Goal: Task Accomplishment & Management: Complete application form

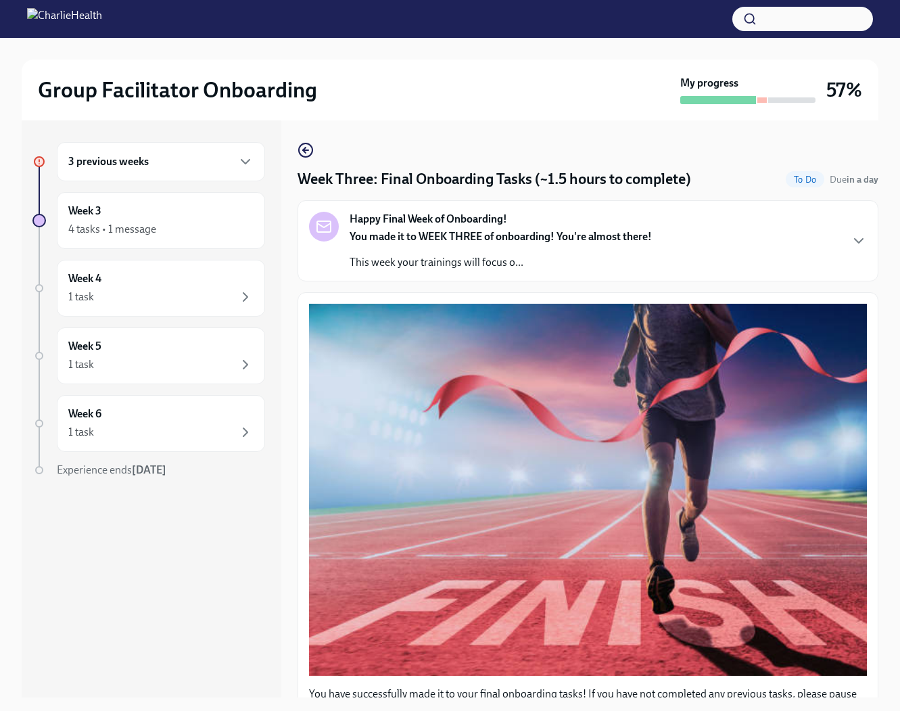
click at [183, 168] on div "3 previous weeks" at bounding box center [160, 162] width 185 height 16
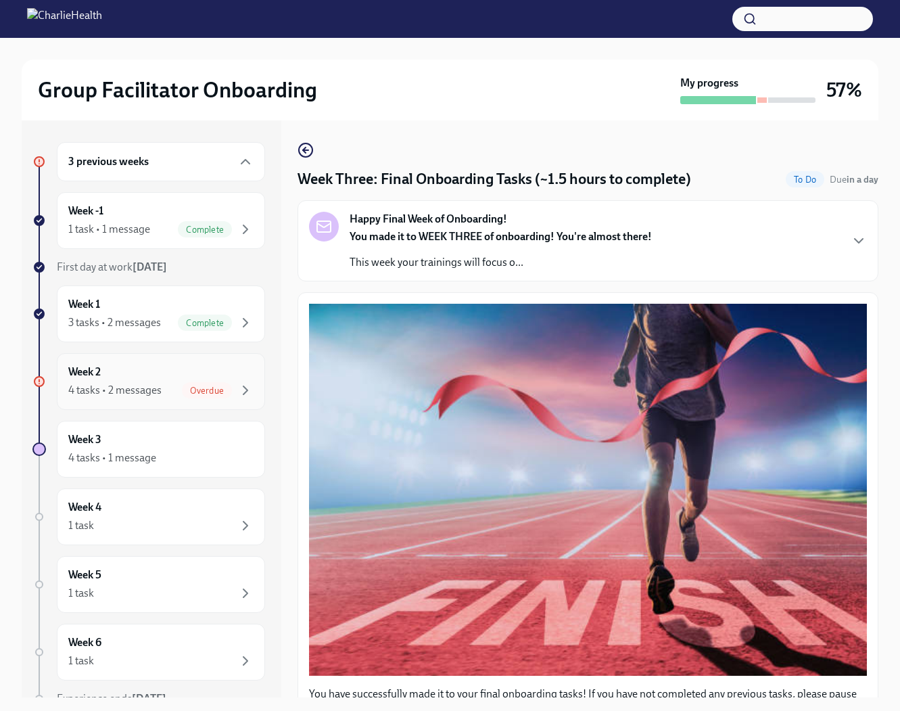
click at [177, 384] on div "4 tasks • 2 messages Overdue" at bounding box center [160, 390] width 185 height 16
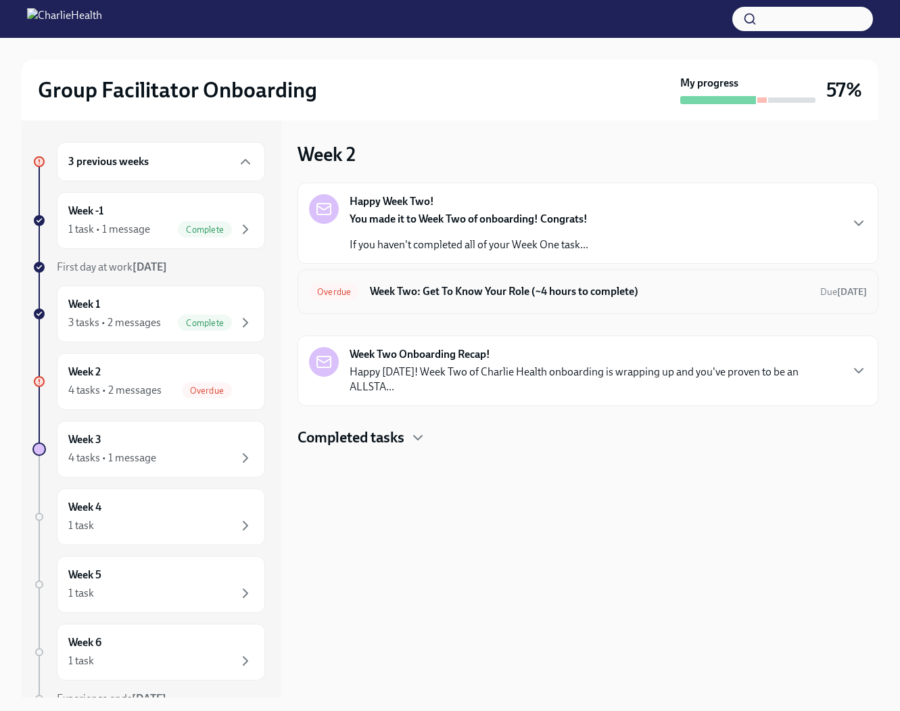
click at [484, 279] on div "Overdue Week Two: Get To Know Your Role (~4 hours to complete) Due [DATE]" at bounding box center [588, 291] width 581 height 45
click at [490, 294] on h6 "Week Two: Get To Know Your Role (~4 hours to complete)" at bounding box center [590, 291] width 440 height 15
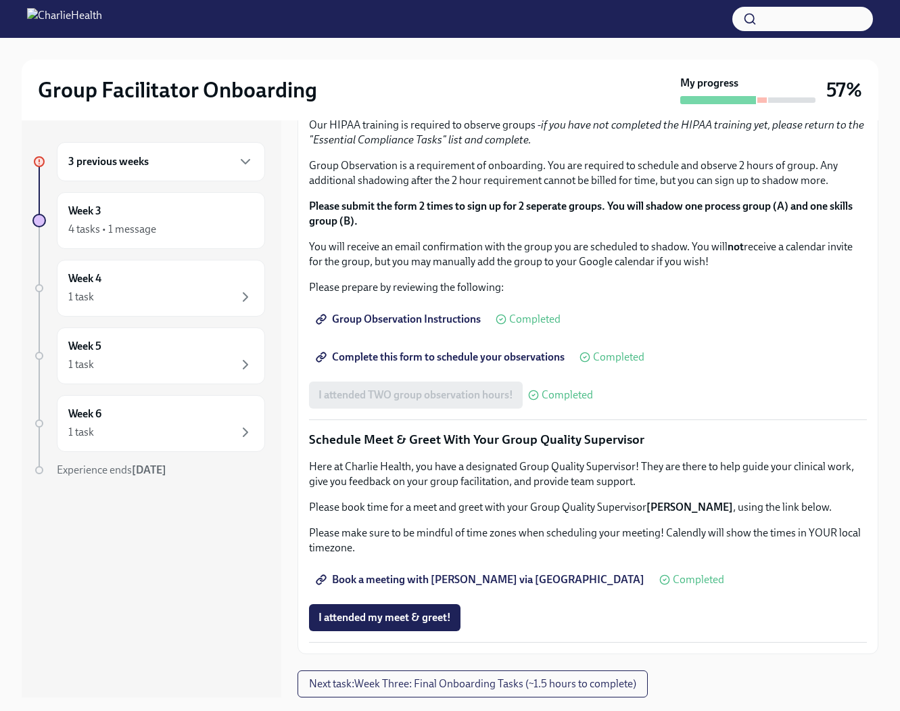
scroll to position [1089, 0]
click at [158, 305] on div "Week 4 1 task" at bounding box center [161, 288] width 208 height 57
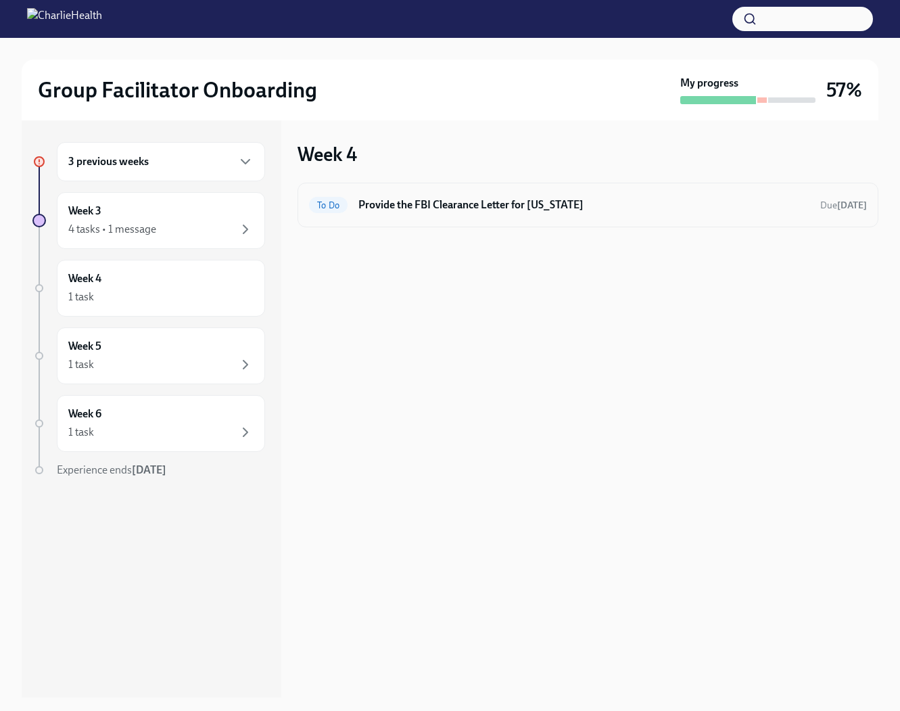
click at [476, 201] on h6 "Provide the FBI Clearance Letter for [US_STATE]" at bounding box center [583, 204] width 451 height 15
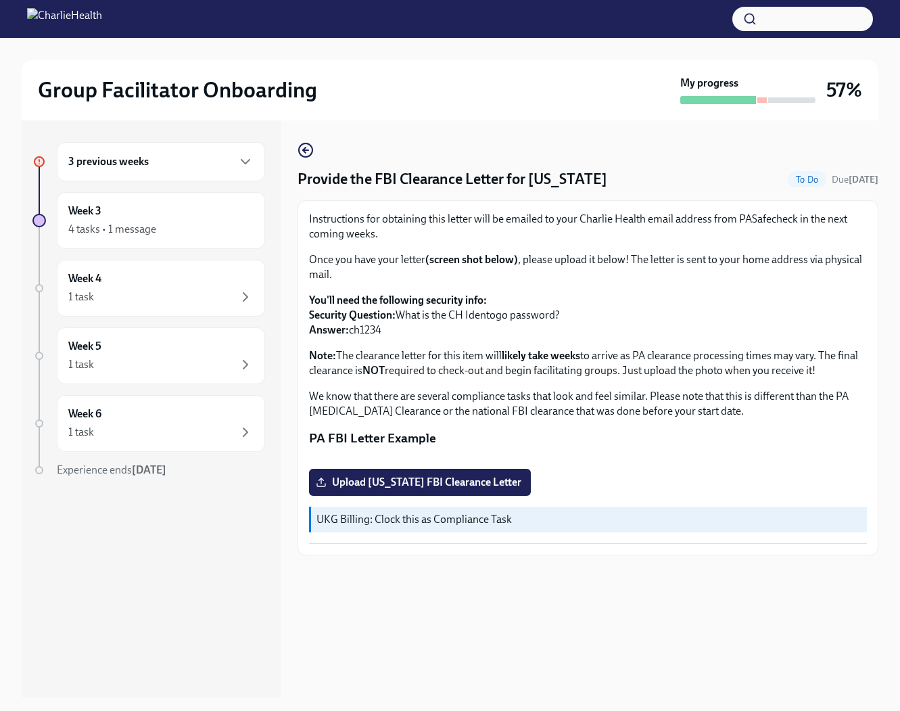
scroll to position [44, 0]
click at [158, 361] on div "1 task" at bounding box center [160, 364] width 185 height 16
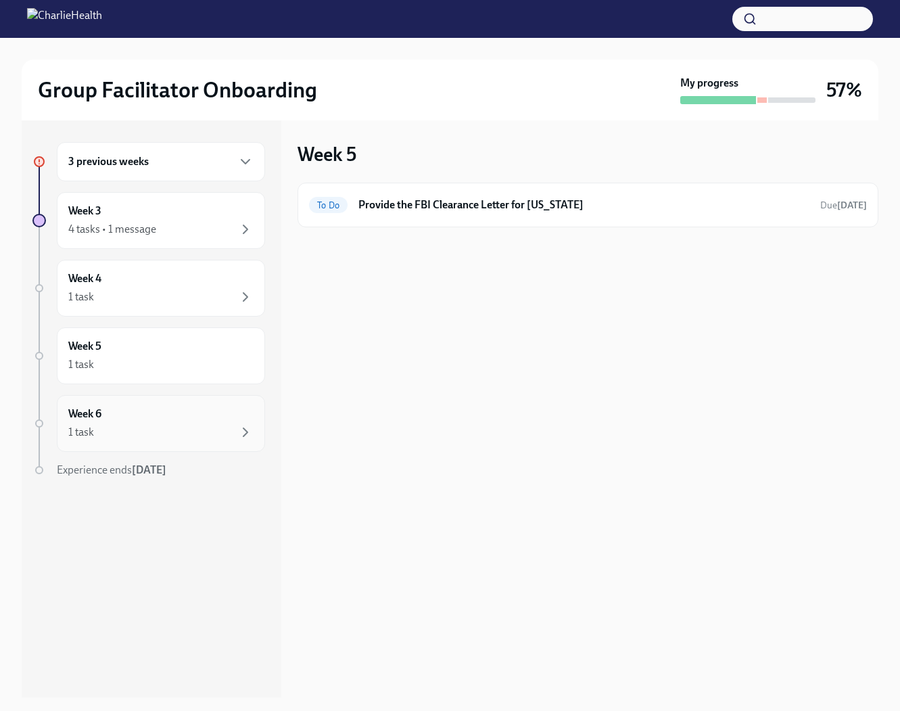
click at [160, 411] on div "Week 6 1 task" at bounding box center [160, 423] width 185 height 34
click at [184, 373] on div "Week 5 1 task" at bounding box center [161, 355] width 208 height 57
click at [192, 304] on div "1 task" at bounding box center [160, 297] width 185 height 16
click at [242, 279] on div "Week 4 1 task" at bounding box center [160, 288] width 185 height 34
click at [233, 226] on div "4 tasks • 1 message" at bounding box center [160, 229] width 185 height 16
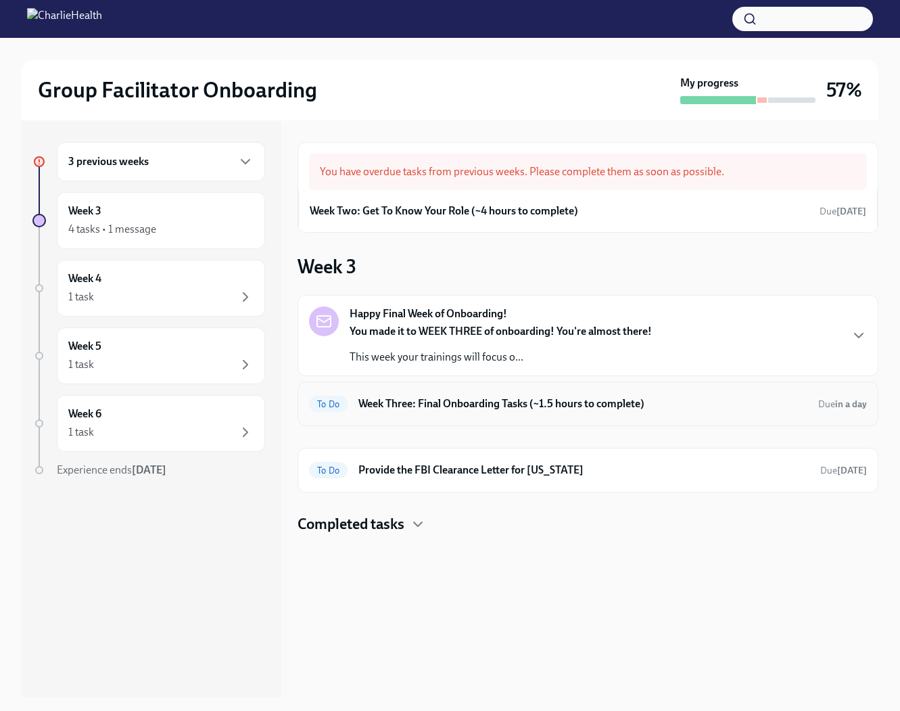
click at [525, 402] on h6 "Week Three: Final Onboarding Tasks (~1.5 hours to complete)" at bounding box center [582, 403] width 449 height 15
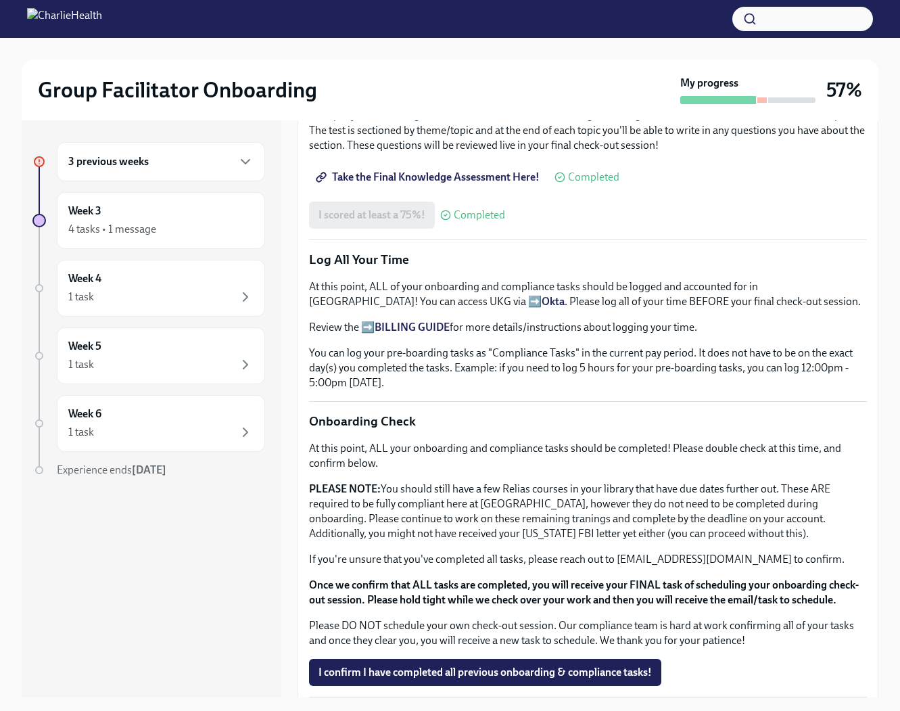
scroll to position [883, 0]
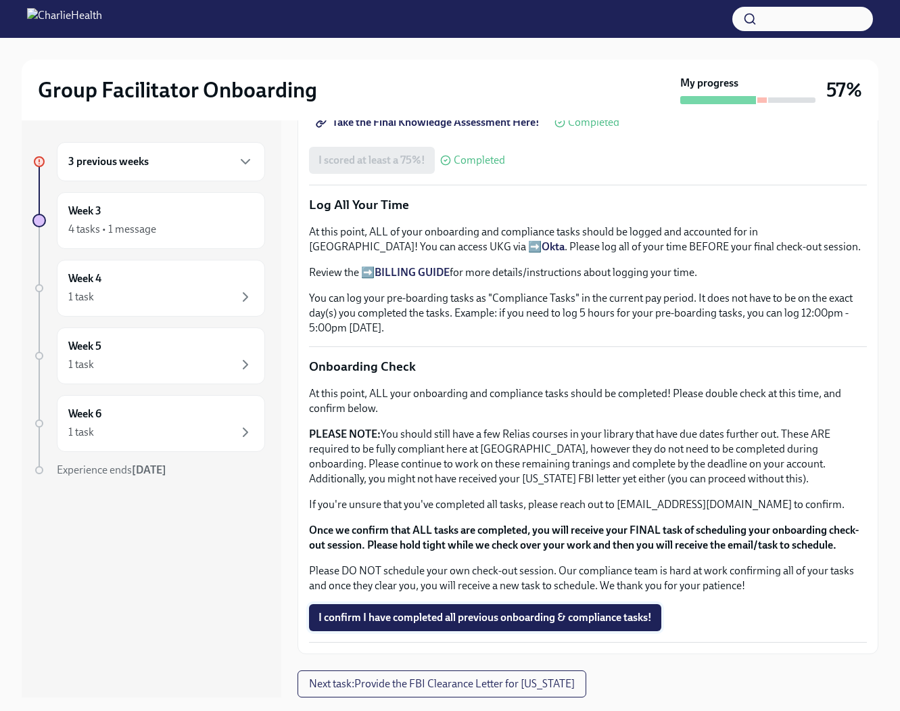
click at [538, 619] on span "I confirm I have completed all previous onboarding & compliance tasks!" at bounding box center [485, 618] width 333 height 14
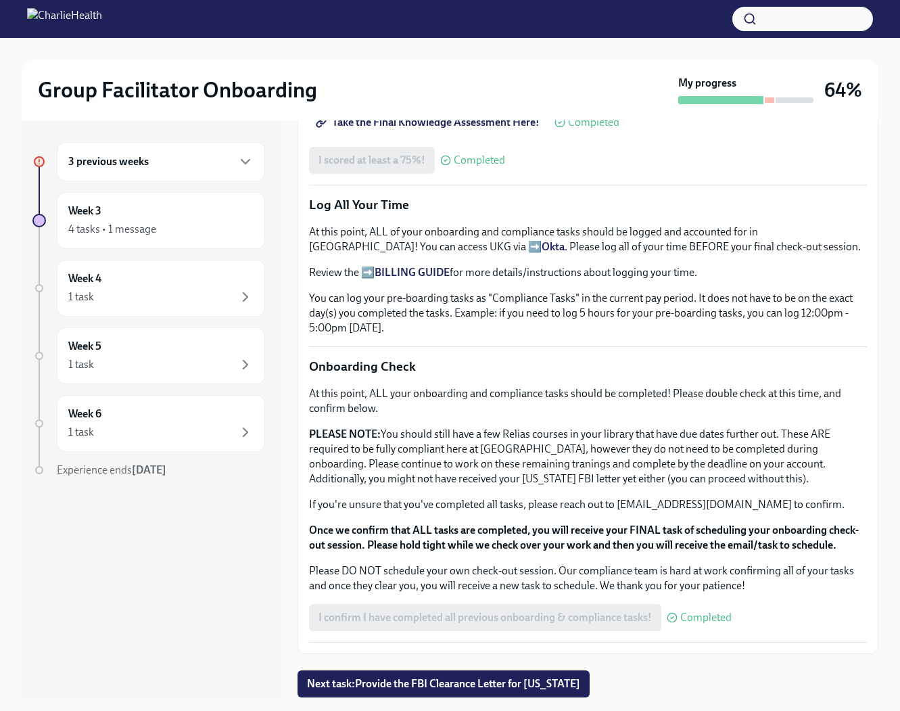
scroll to position [881, 0]
